Goal: Task Accomplishment & Management: Manage account settings

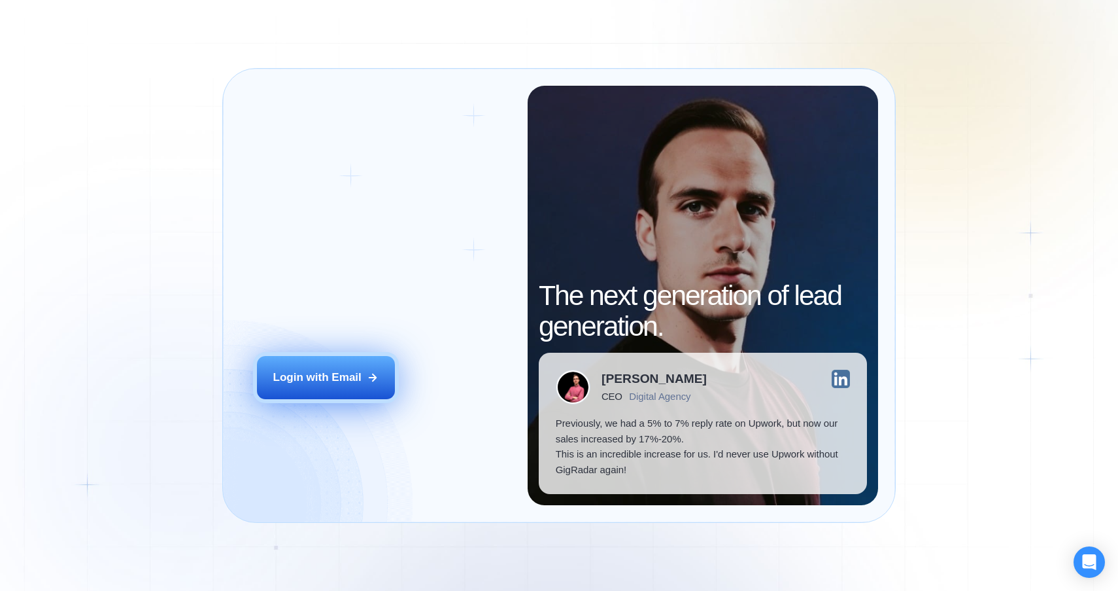
click at [324, 357] on button "Login with Email" at bounding box center [326, 377] width 139 height 43
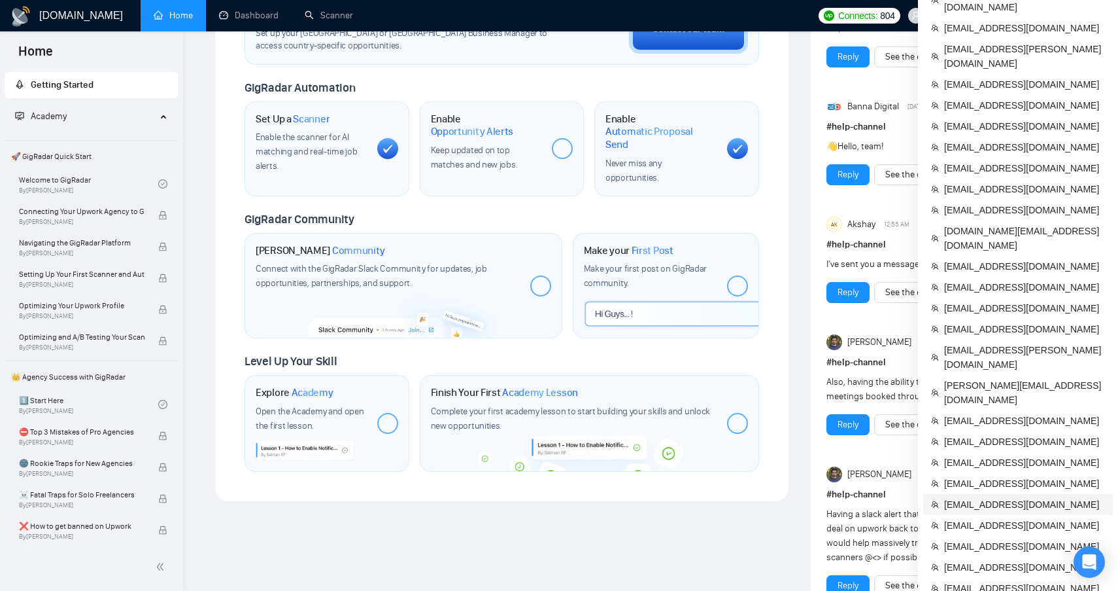
scroll to position [424, 0]
click at [1015, 496] on span "[EMAIL_ADDRESS][DOMAIN_NAME]" at bounding box center [1024, 503] width 161 height 14
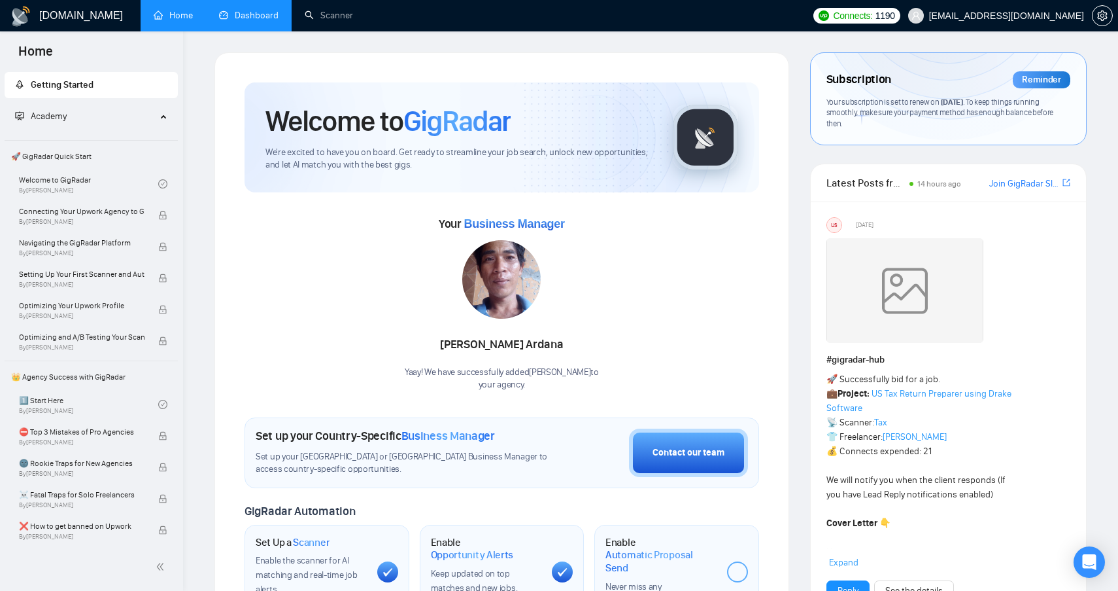
click at [230, 15] on link "Dashboard" at bounding box center [249, 15] width 60 height 11
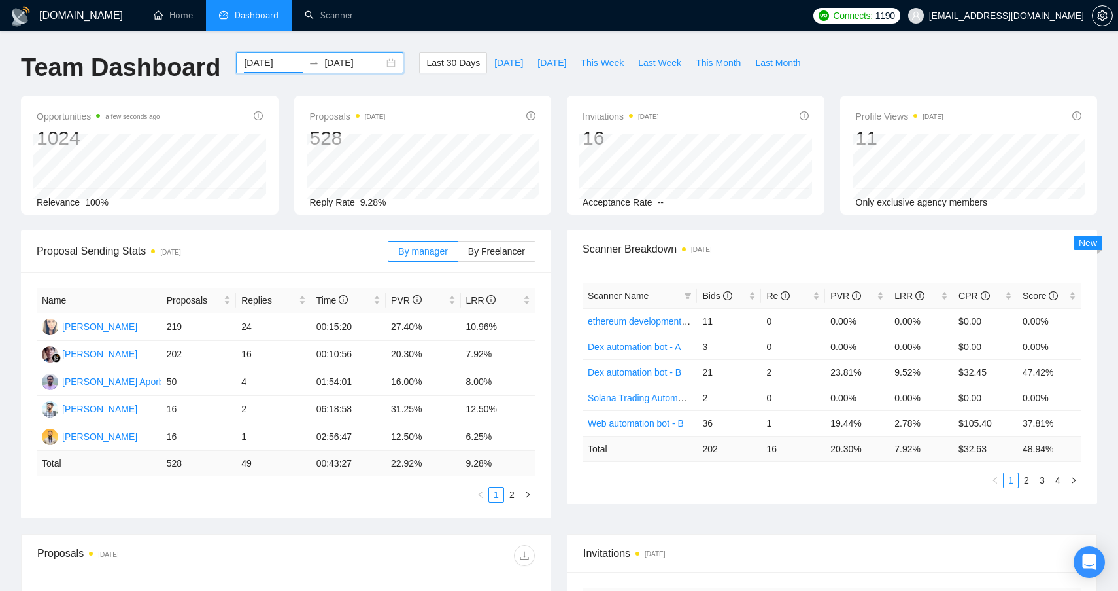
click at [266, 64] on input "[DATE]" at bounding box center [274, 63] width 60 height 14
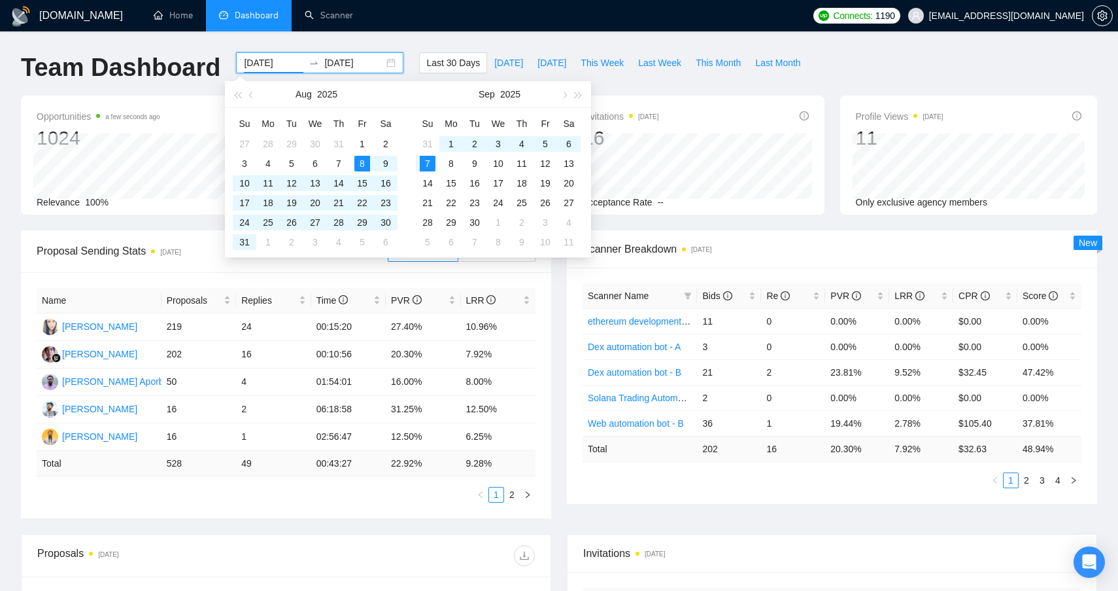
click at [271, 66] on input "[DATE]" at bounding box center [274, 63] width 60 height 14
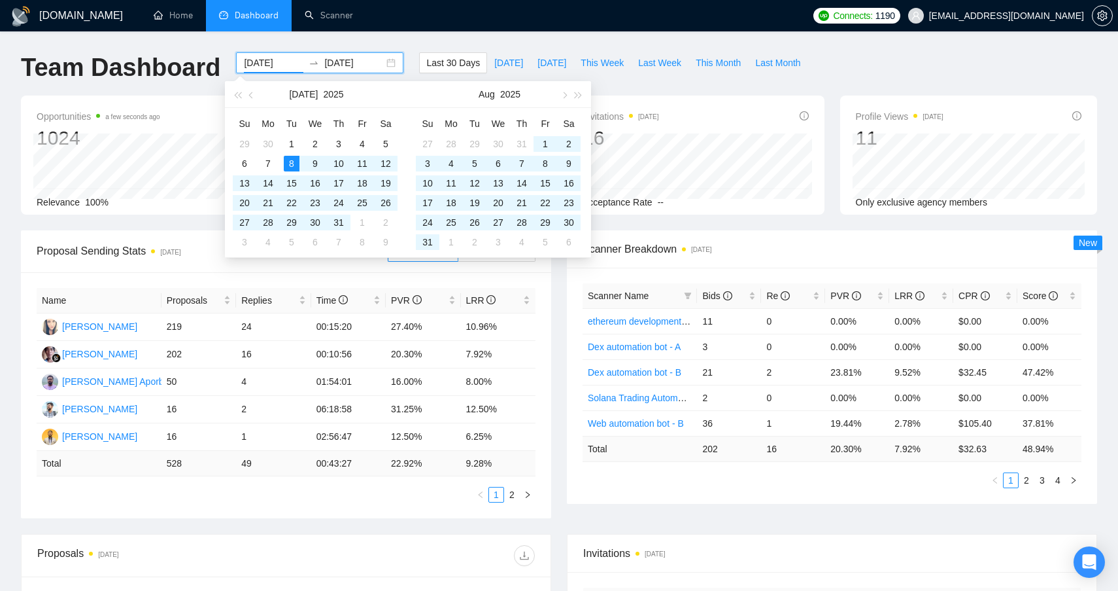
type input "[DATE]"
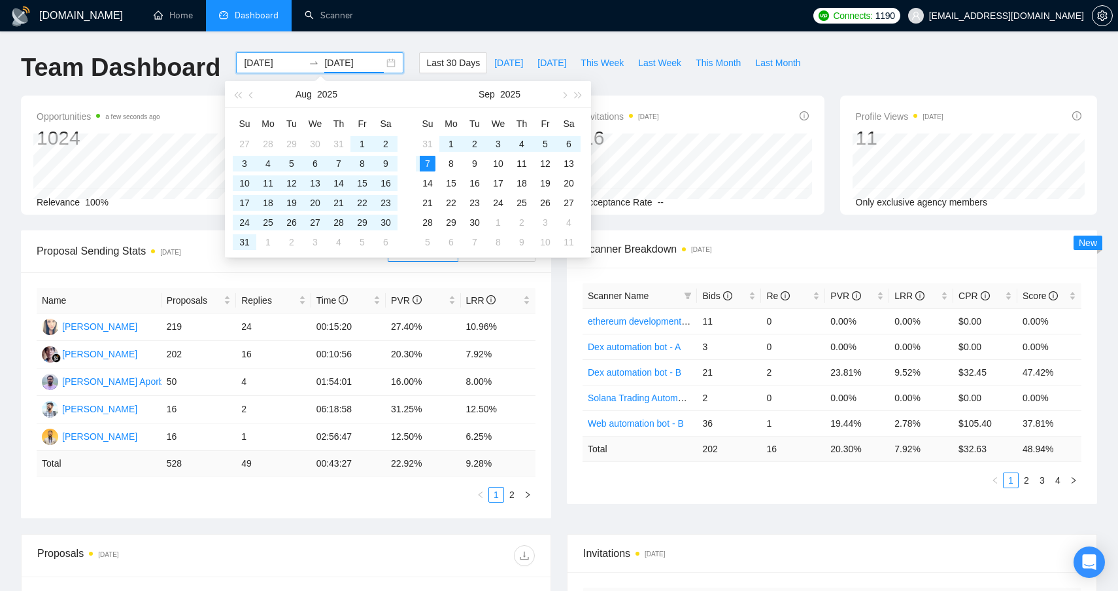
click at [351, 61] on input "[DATE]" at bounding box center [354, 63] width 60 height 14
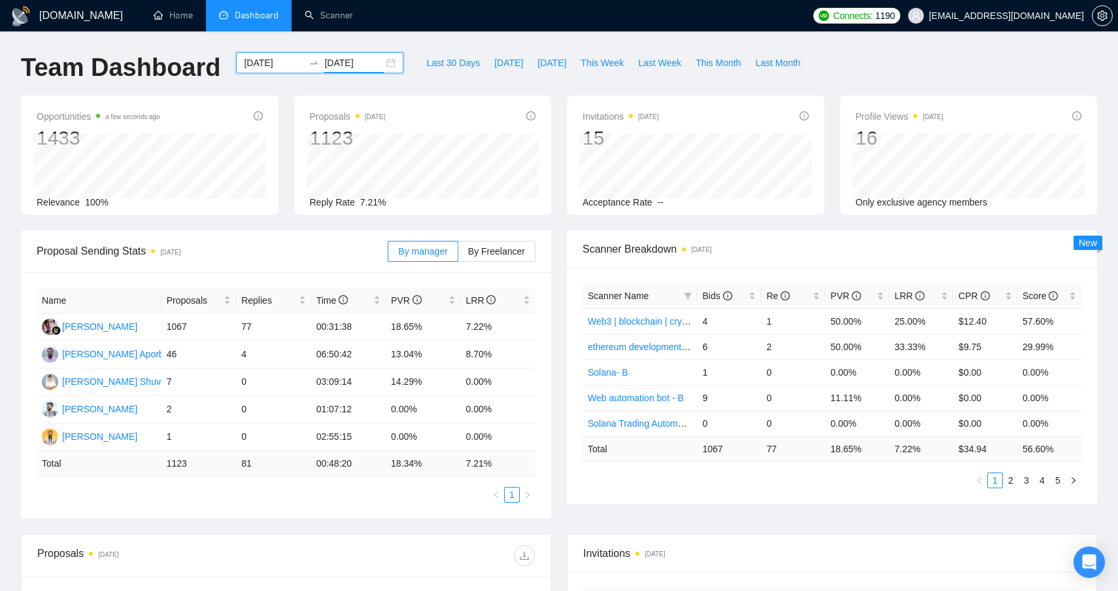
type input "[DATE]"
click at [277, 65] on input "[DATE]" at bounding box center [274, 63] width 60 height 14
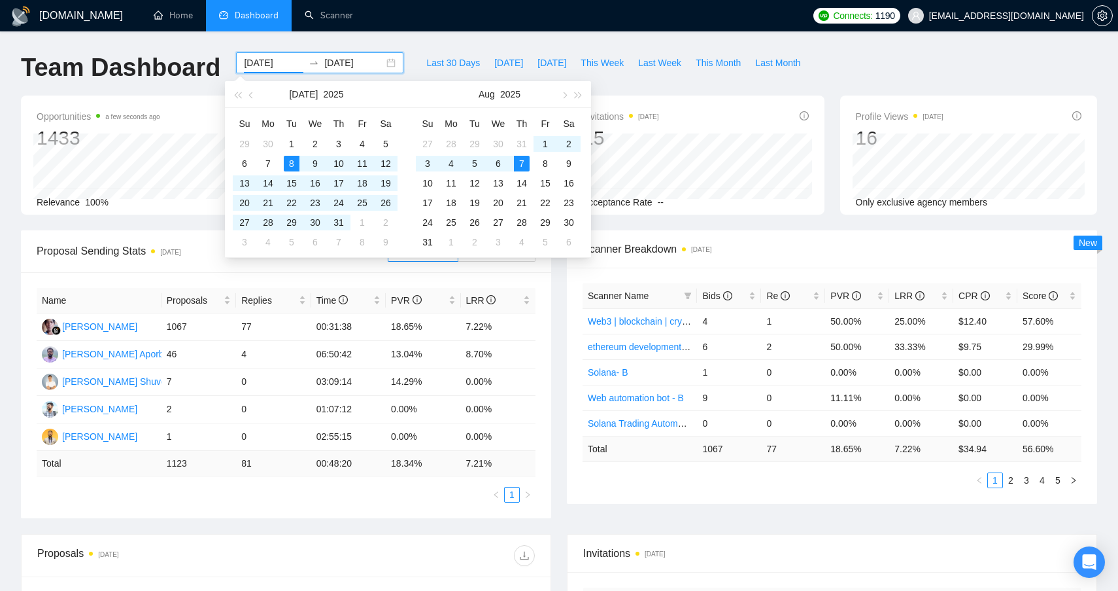
click at [267, 62] on input "[DATE]" at bounding box center [274, 63] width 60 height 14
click at [269, 67] on input "[DATE]" at bounding box center [274, 63] width 60 height 14
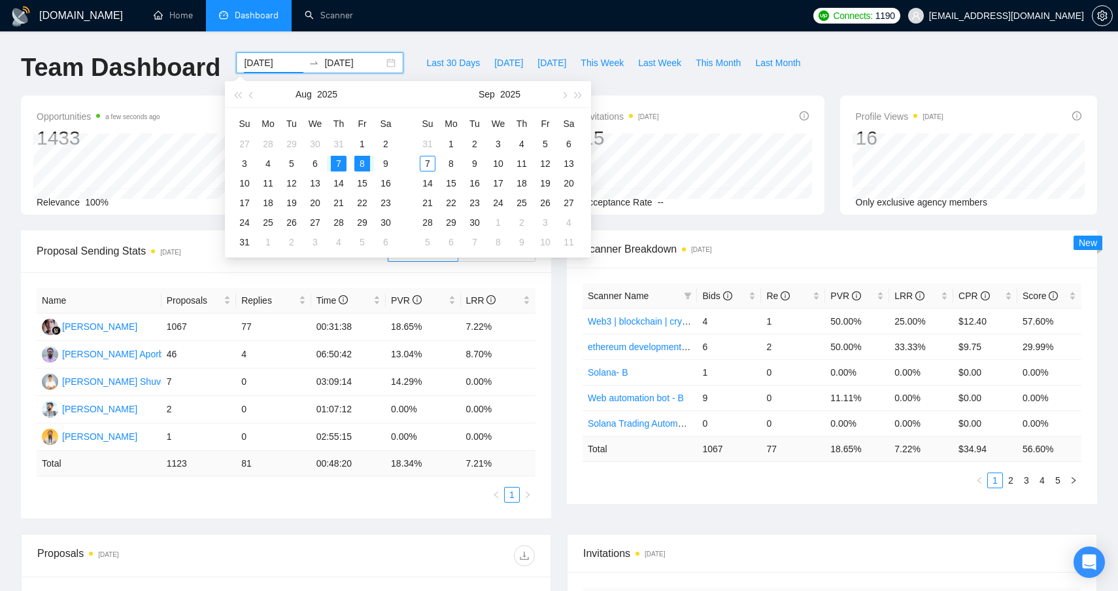
type input "[DATE]"
click at [351, 63] on input "[DATE]" at bounding box center [354, 63] width 60 height 14
type input "[DATE]"
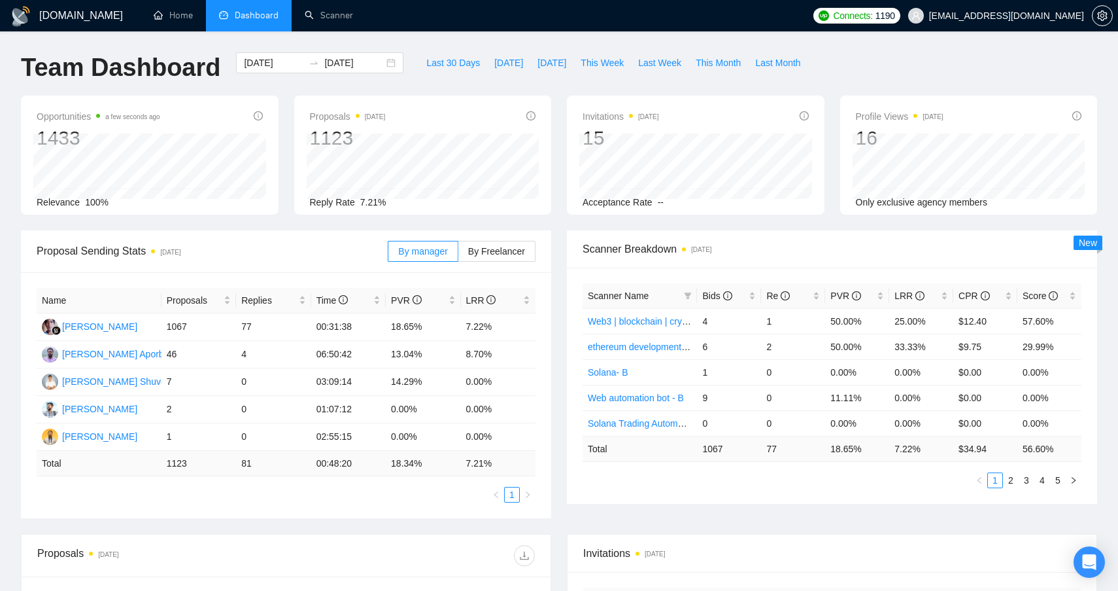
click at [338, 45] on div "[DOMAIN_NAME] Home Dashboard Scanner Connects: 1190 [EMAIL_ADDRESS][DOMAIN_NAME…" at bounding box center [559, 525] width 1118 height 1051
click at [351, 59] on input "[DATE]" at bounding box center [354, 63] width 60 height 14
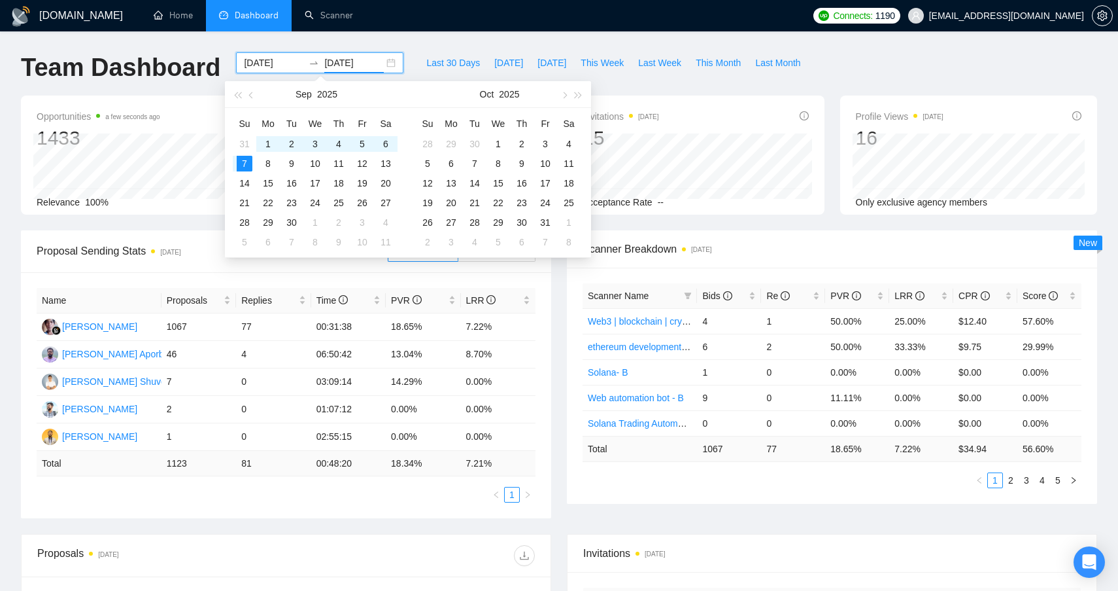
type input "[DATE]"
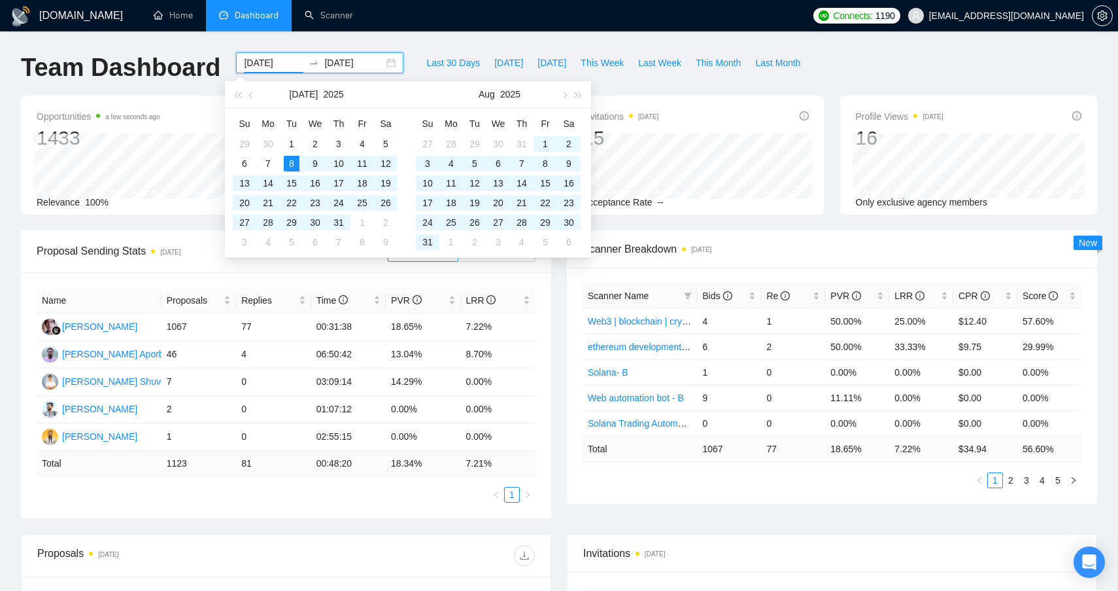
click at [269, 63] on input "[DATE]" at bounding box center [274, 63] width 60 height 14
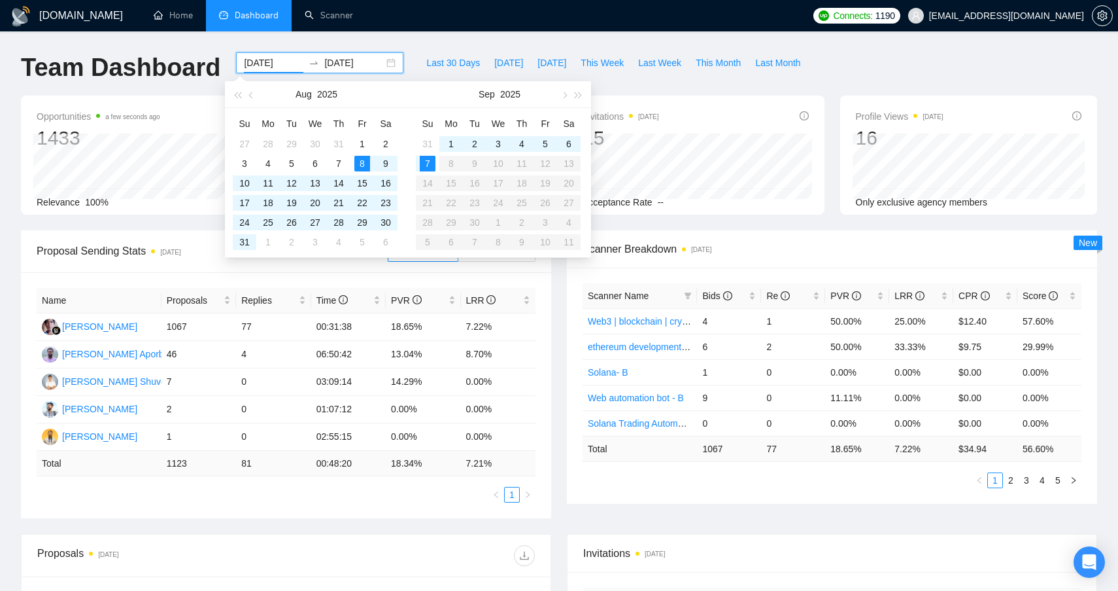
type input "[DATE]"
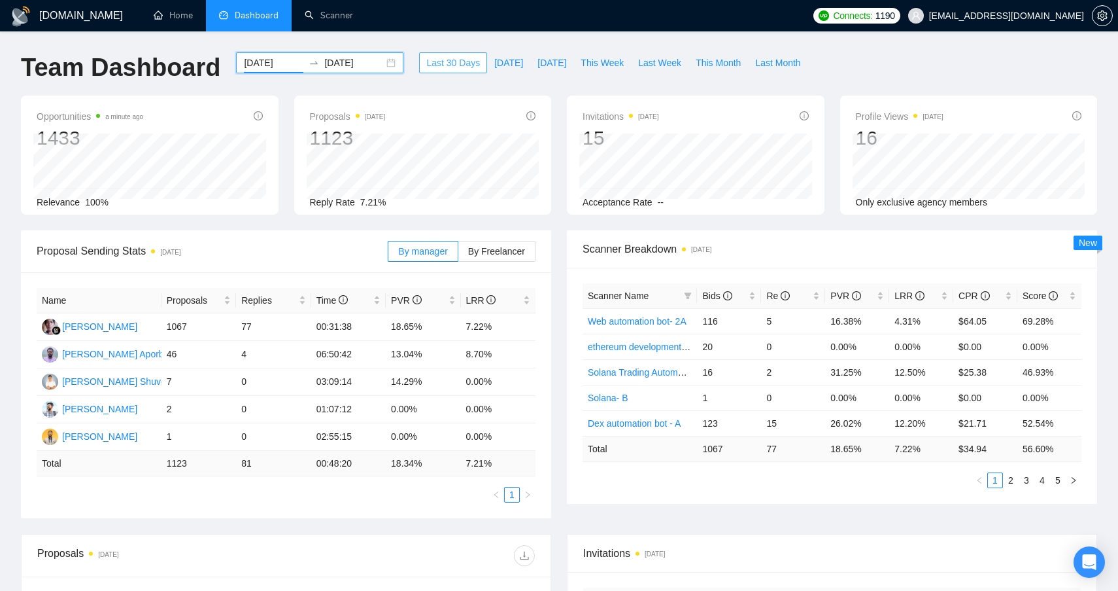
click at [440, 63] on span "Last 30 Days" at bounding box center [453, 63] width 54 height 14
type input "[DATE]"
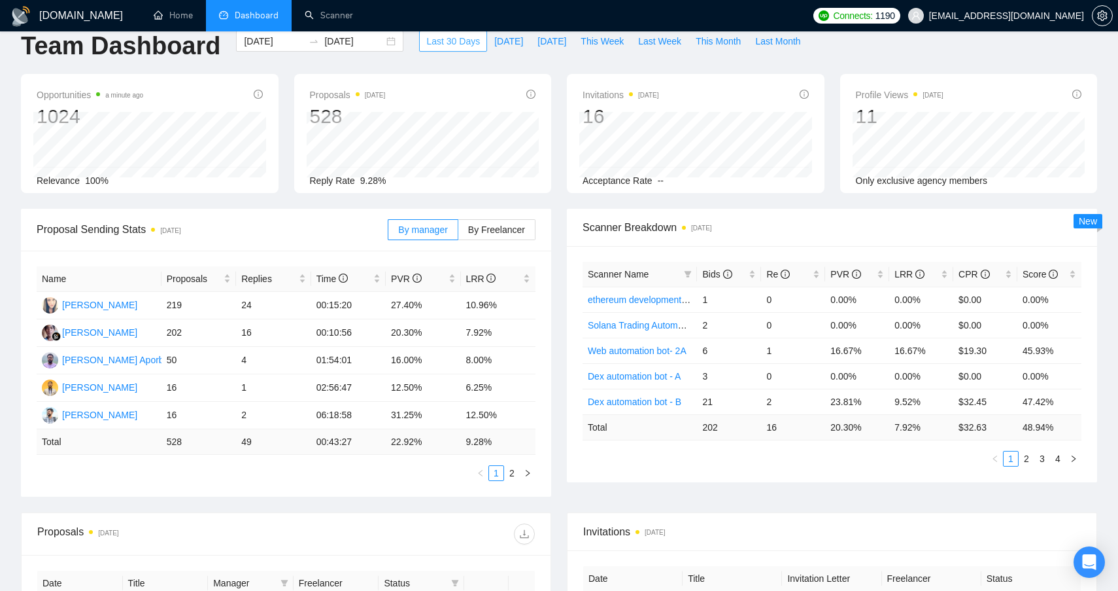
scroll to position [26, 0]
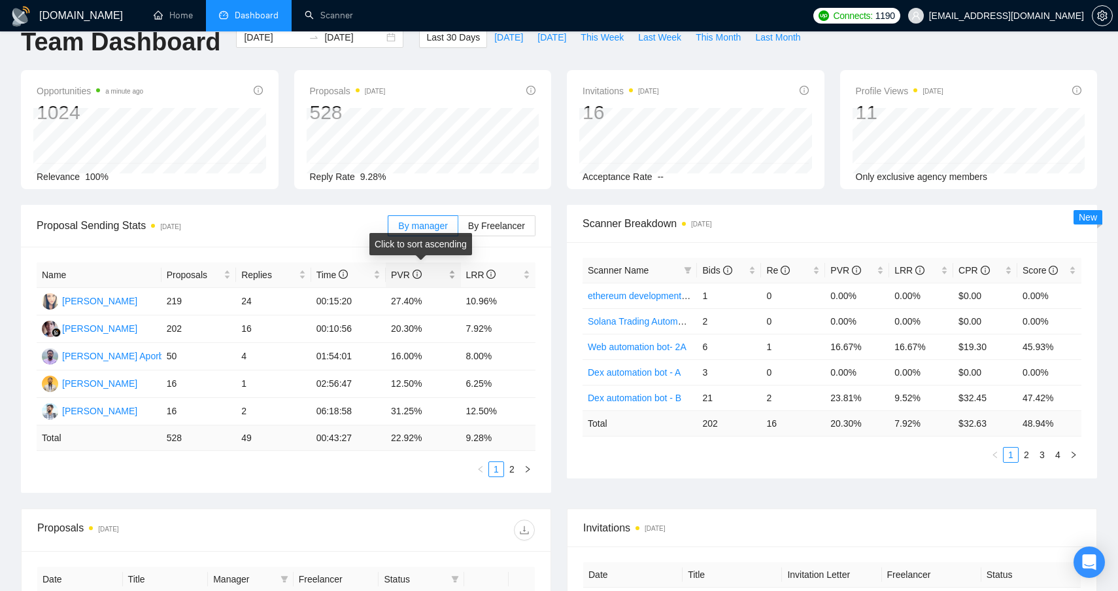
click at [411, 277] on span "PVR" at bounding box center [406, 274] width 31 height 10
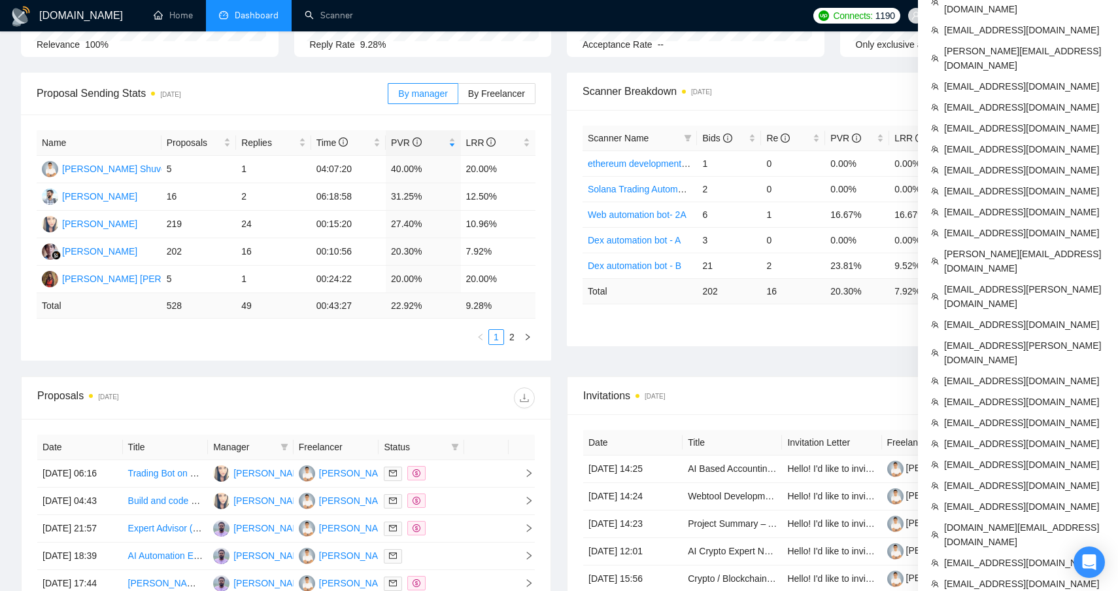
scroll to position [158, 0]
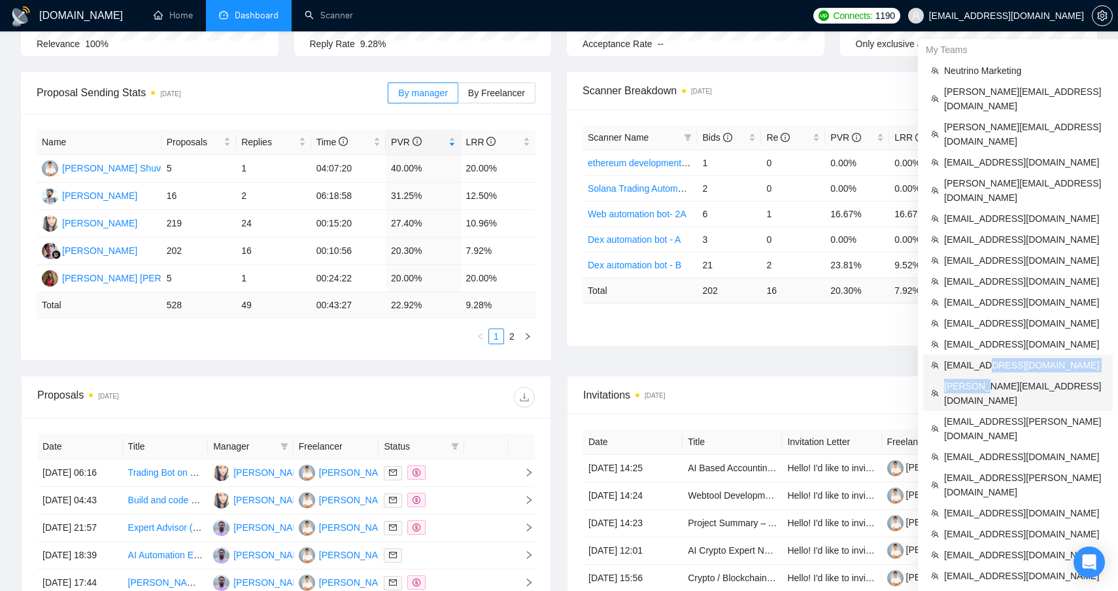
drag, startPoint x: 987, startPoint y: 340, endPoint x: 986, endPoint y: 334, distance: 6.6
click at [987, 332] on ul "Neutrino Marketing [PERSON_NAME][EMAIL_ADDRESS][DOMAIN_NAME] [PERSON_NAME][EMAI…" at bounding box center [1018, 589] width 190 height 1058
click at [1016, 379] on span "[PERSON_NAME][EMAIL_ADDRESS][DOMAIN_NAME]" at bounding box center [1024, 393] width 161 height 29
